Goal: Transaction & Acquisition: Purchase product/service

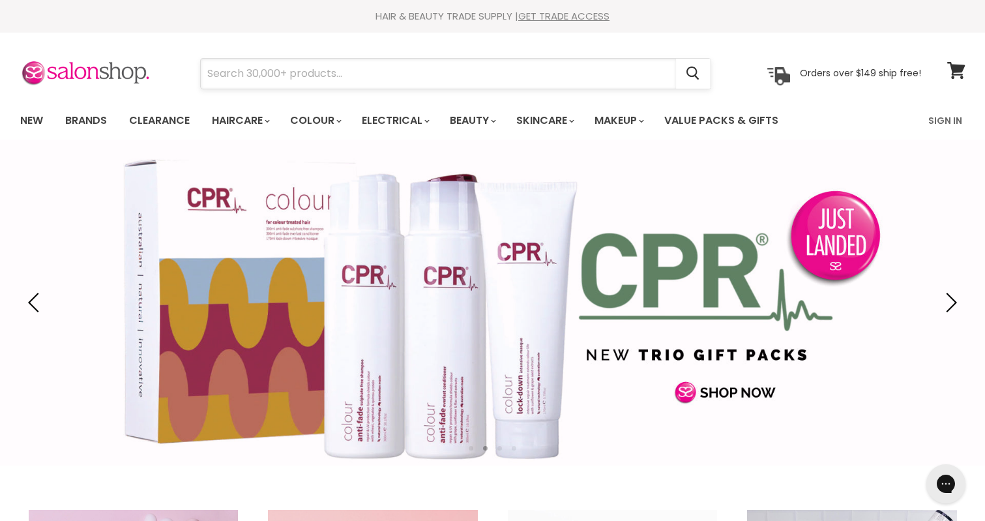
click at [466, 65] on input "Search" at bounding box center [438, 74] width 475 height 30
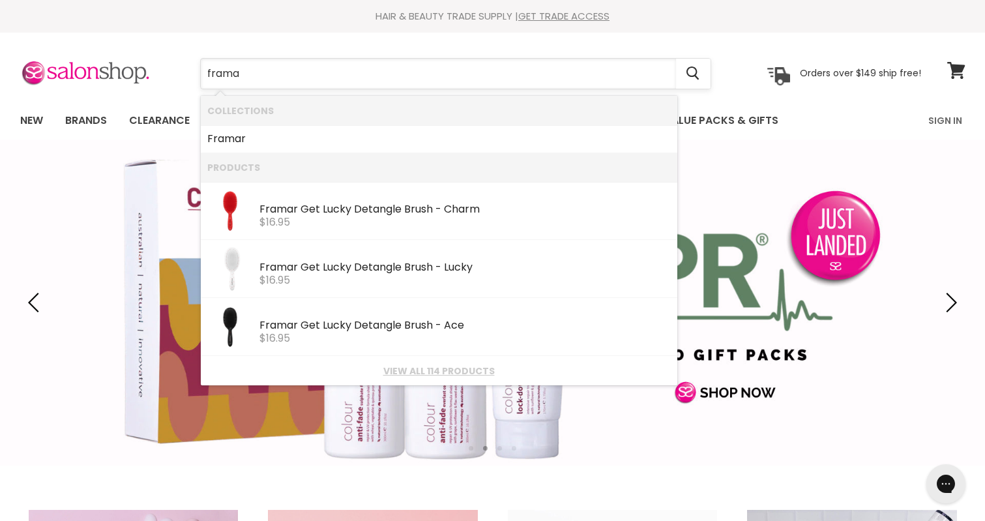
type input "framar"
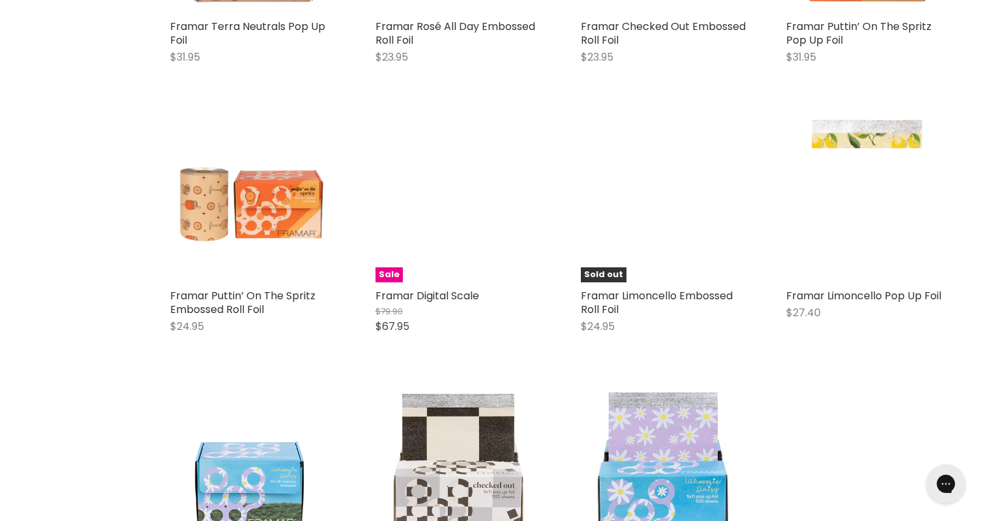
scroll to position [2065, 0]
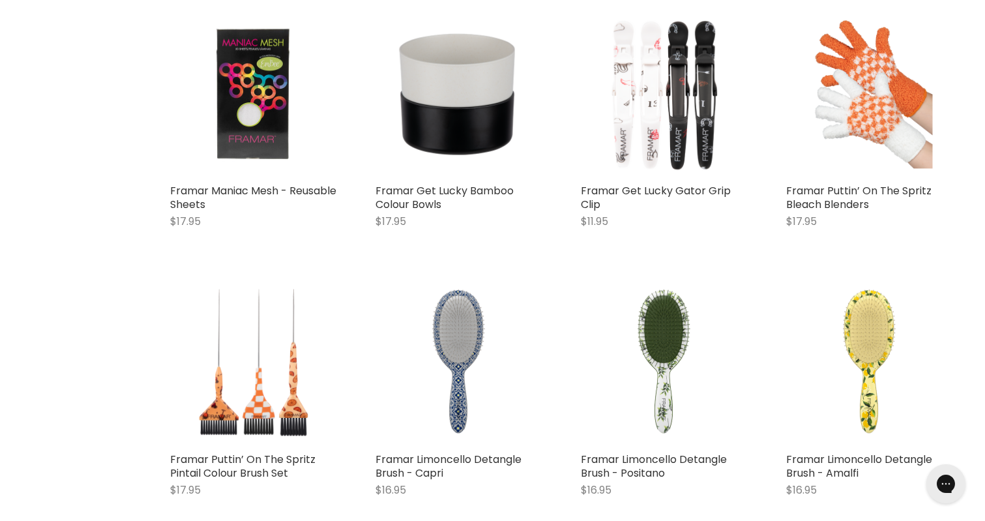
scroll to position [3503, 1]
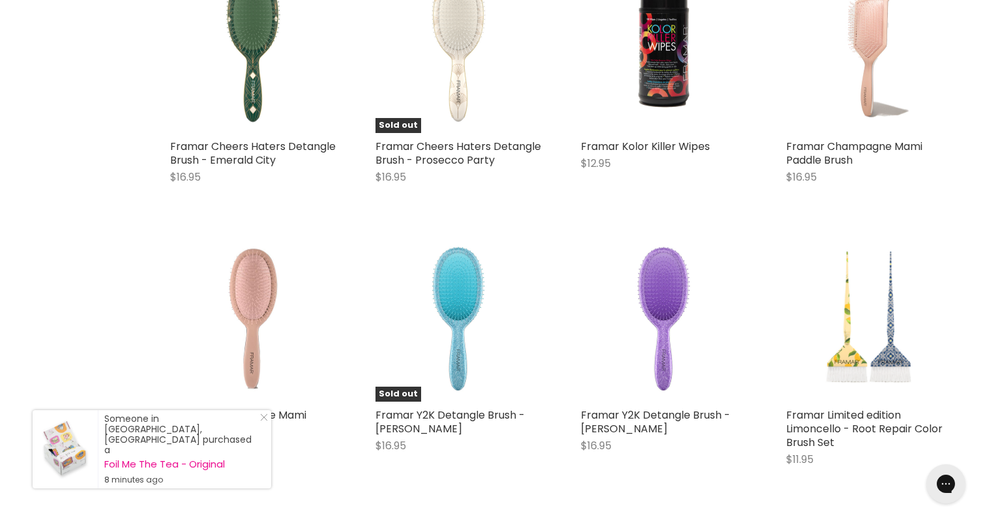
scroll to position [7135, 0]
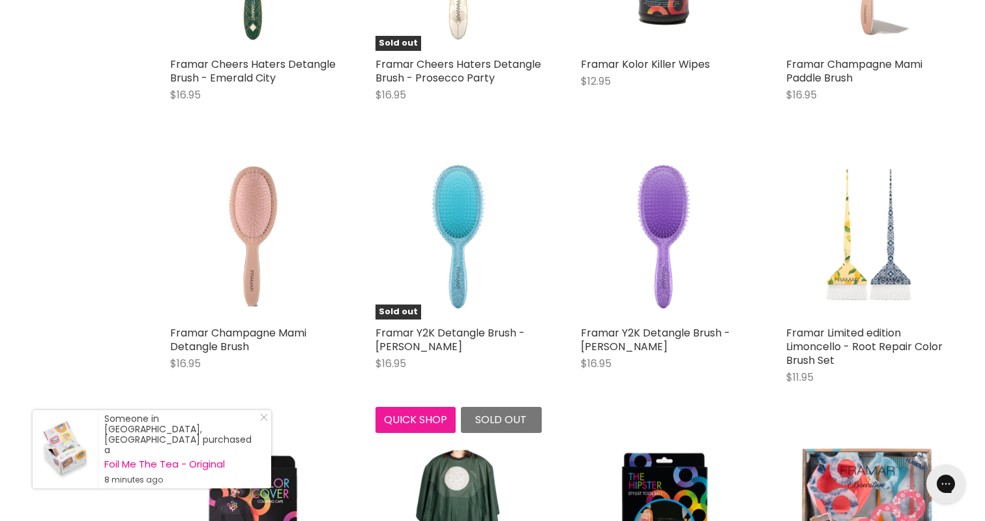
click at [435, 407] on button "Quick shop" at bounding box center [416, 420] width 81 height 26
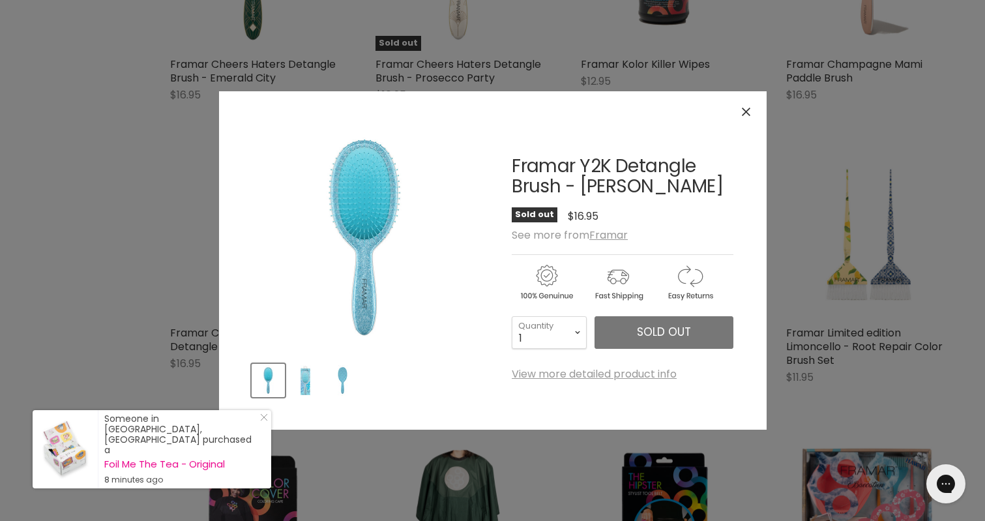
click at [315, 389] on img "Product thumbnails" at bounding box center [305, 380] width 31 height 31
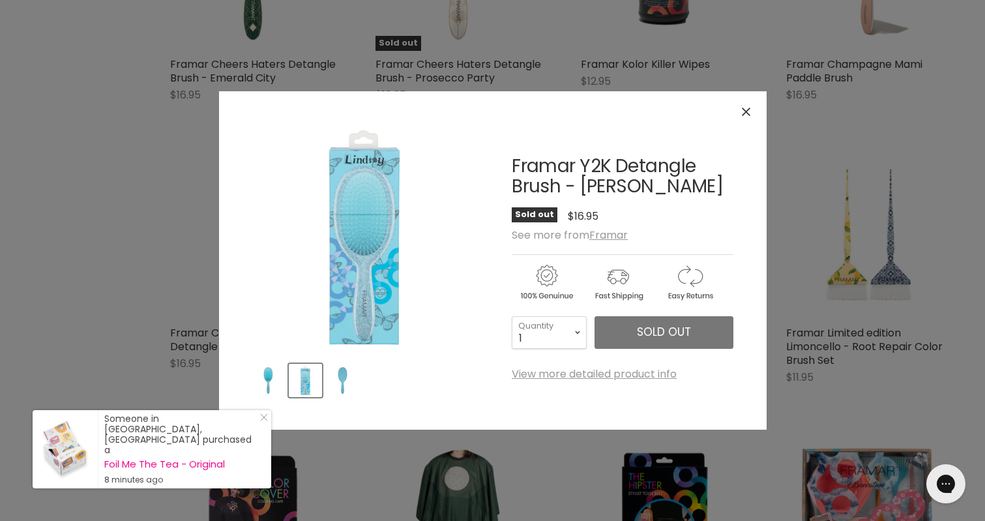
click at [346, 387] on img "Product thumbnails" at bounding box center [342, 380] width 31 height 31
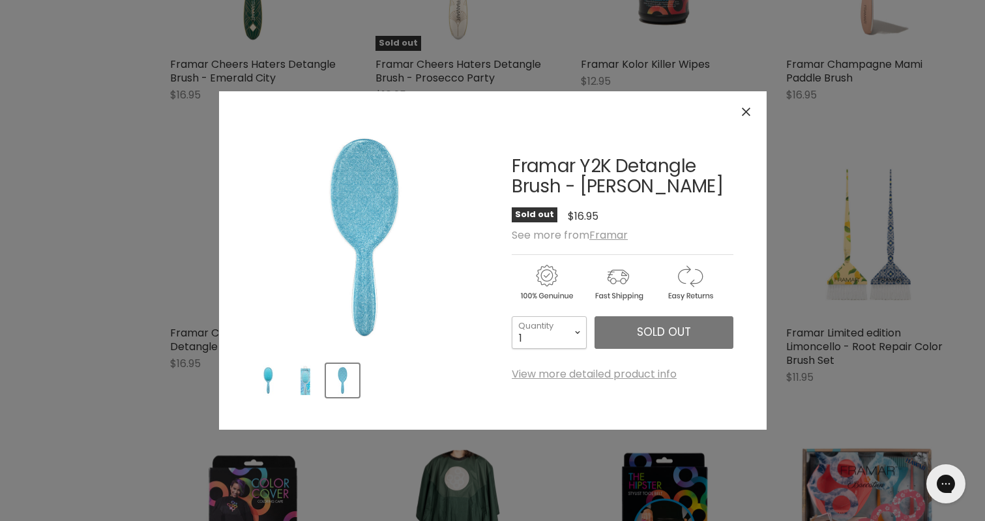
select select "10+"
type input "10"
click at [574, 331] on input "10" at bounding box center [549, 332] width 75 height 33
click at [749, 107] on button "Close" at bounding box center [746, 112] width 28 height 28
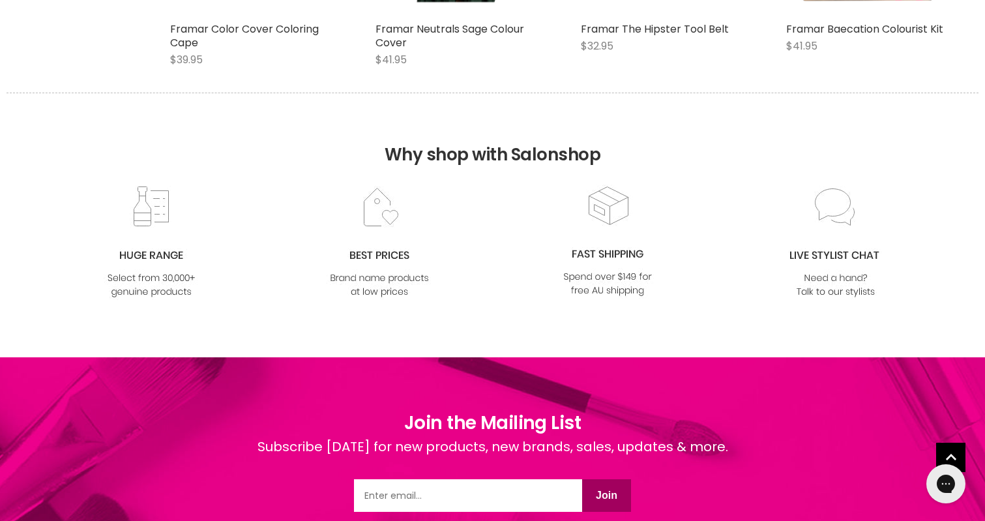
scroll to position [7700, 0]
